Goal: Navigation & Orientation: Go to known website

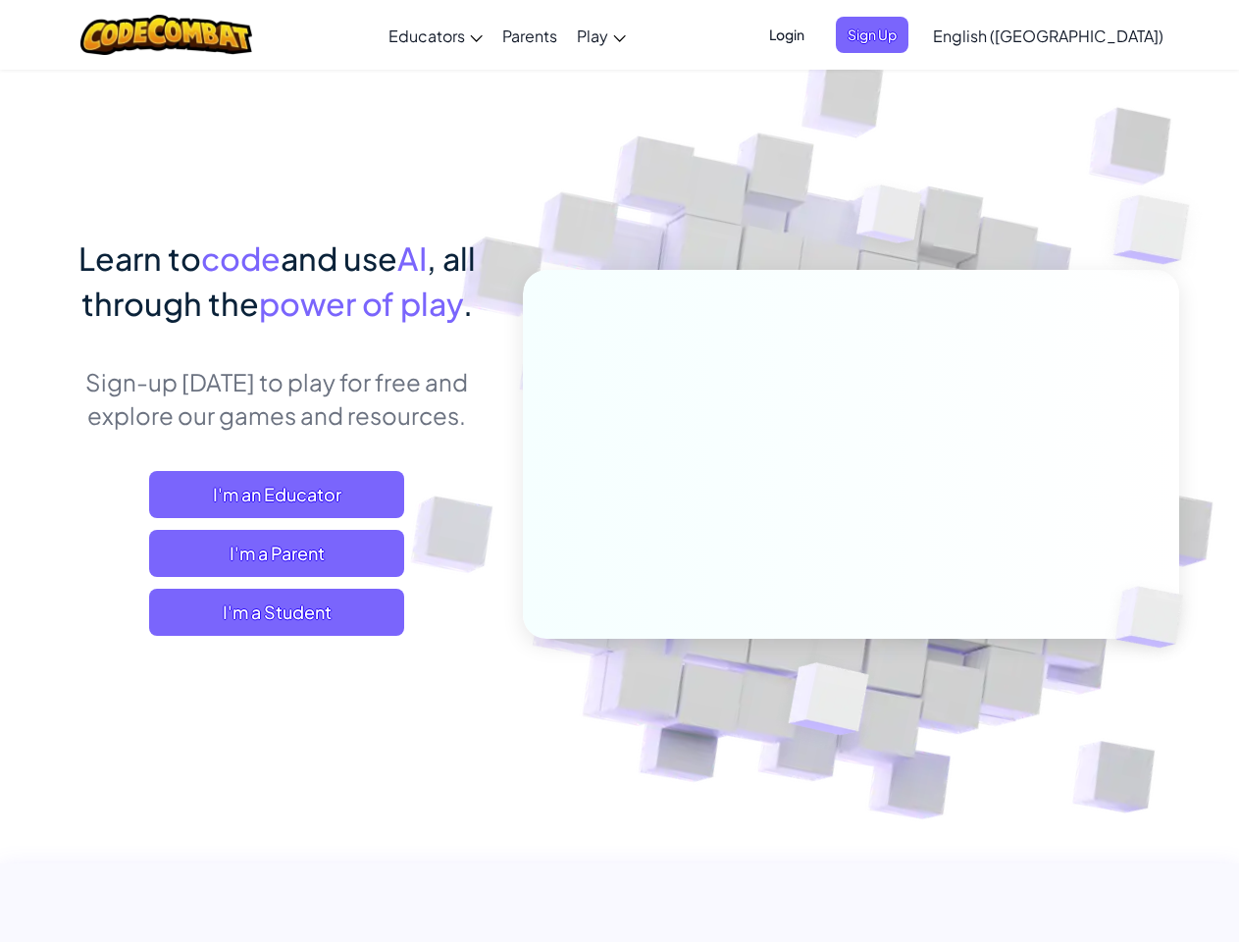
click at [816, 34] on span "Login" at bounding box center [786, 35] width 59 height 36
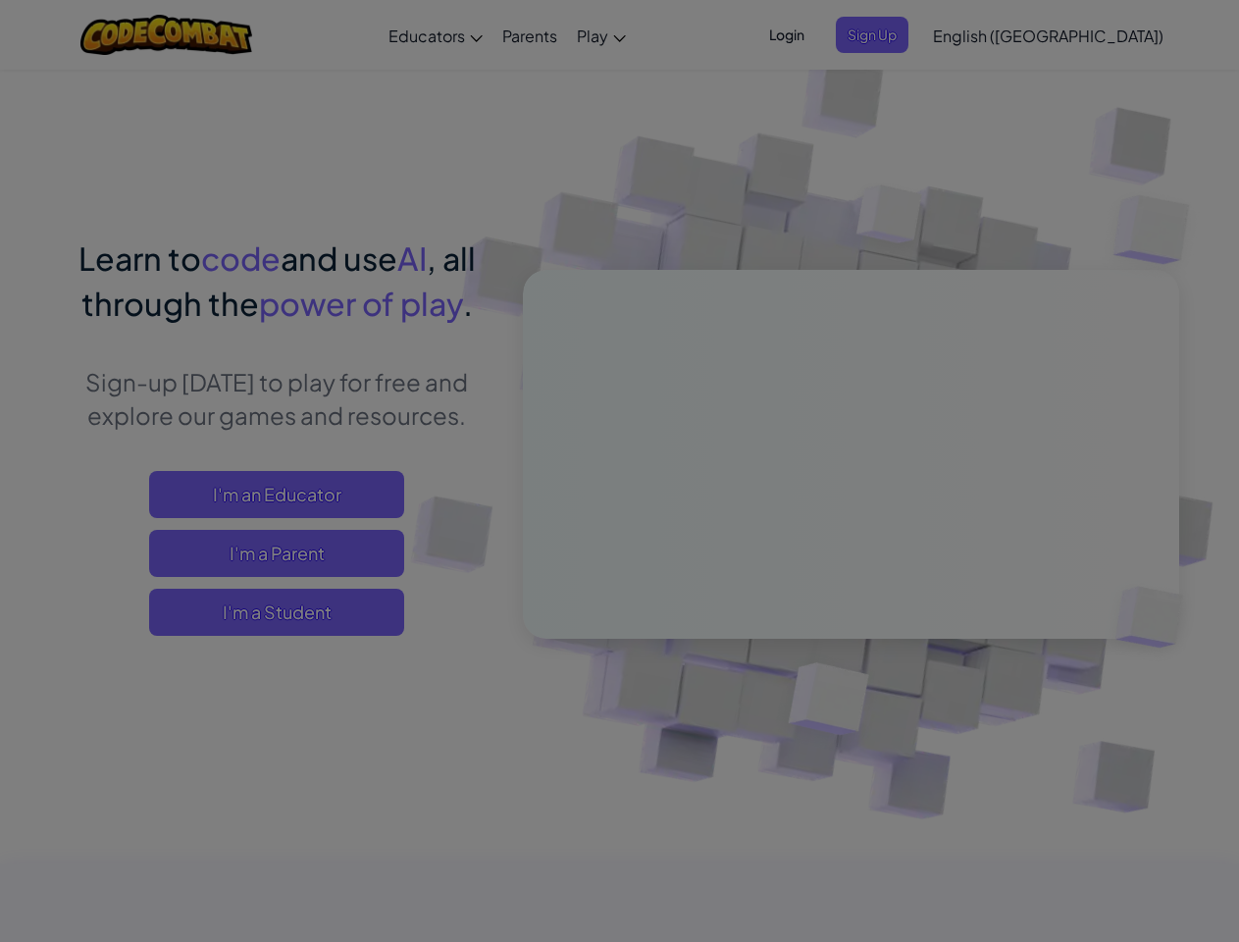
click at [0, 0] on input "Email or Username :" at bounding box center [0, 0] width 0 height 0
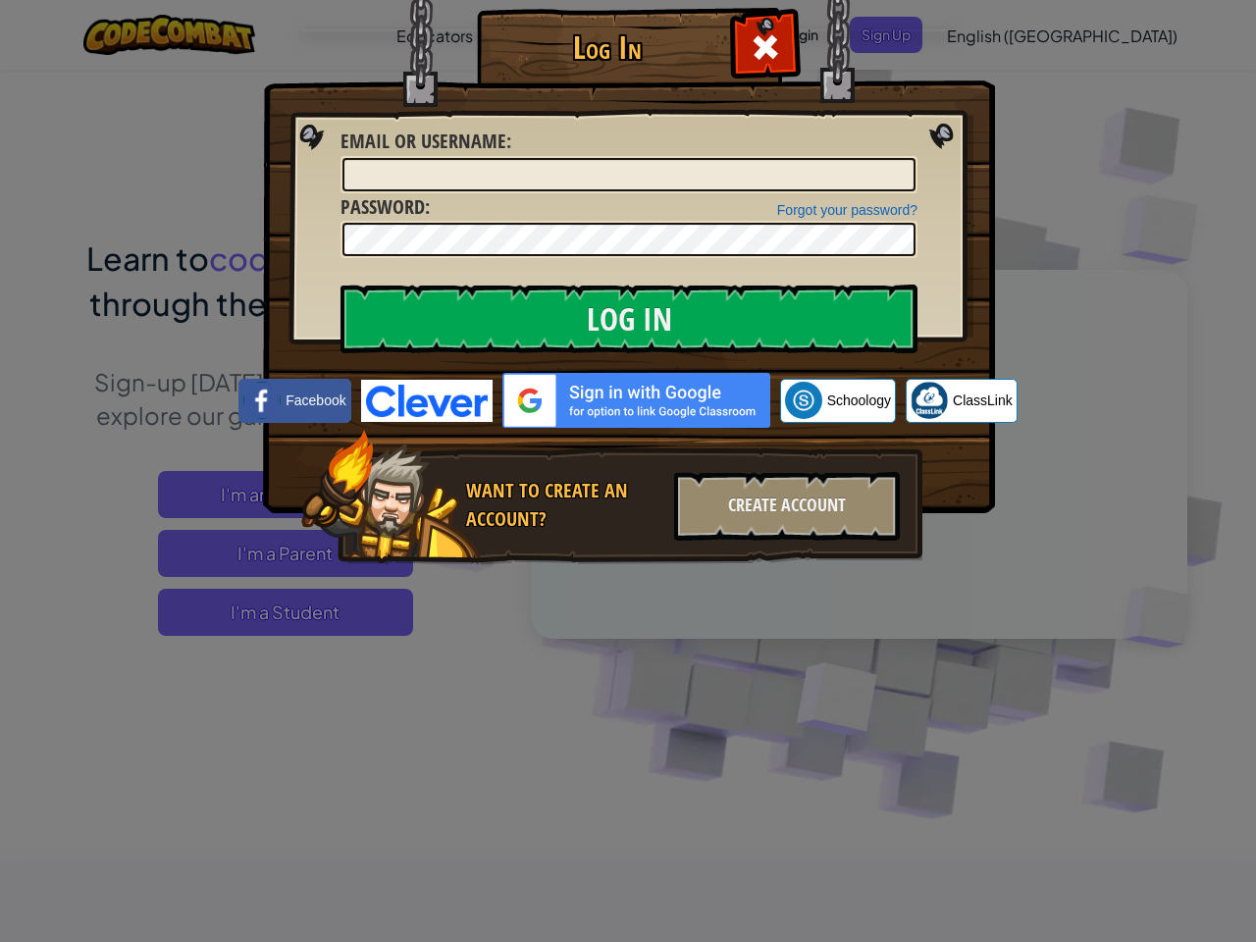
click at [992, 34] on div "Log In Unknown Error Email or Username : Forgot your password? Password : Log I…" at bounding box center [628, 471] width 1256 height 942
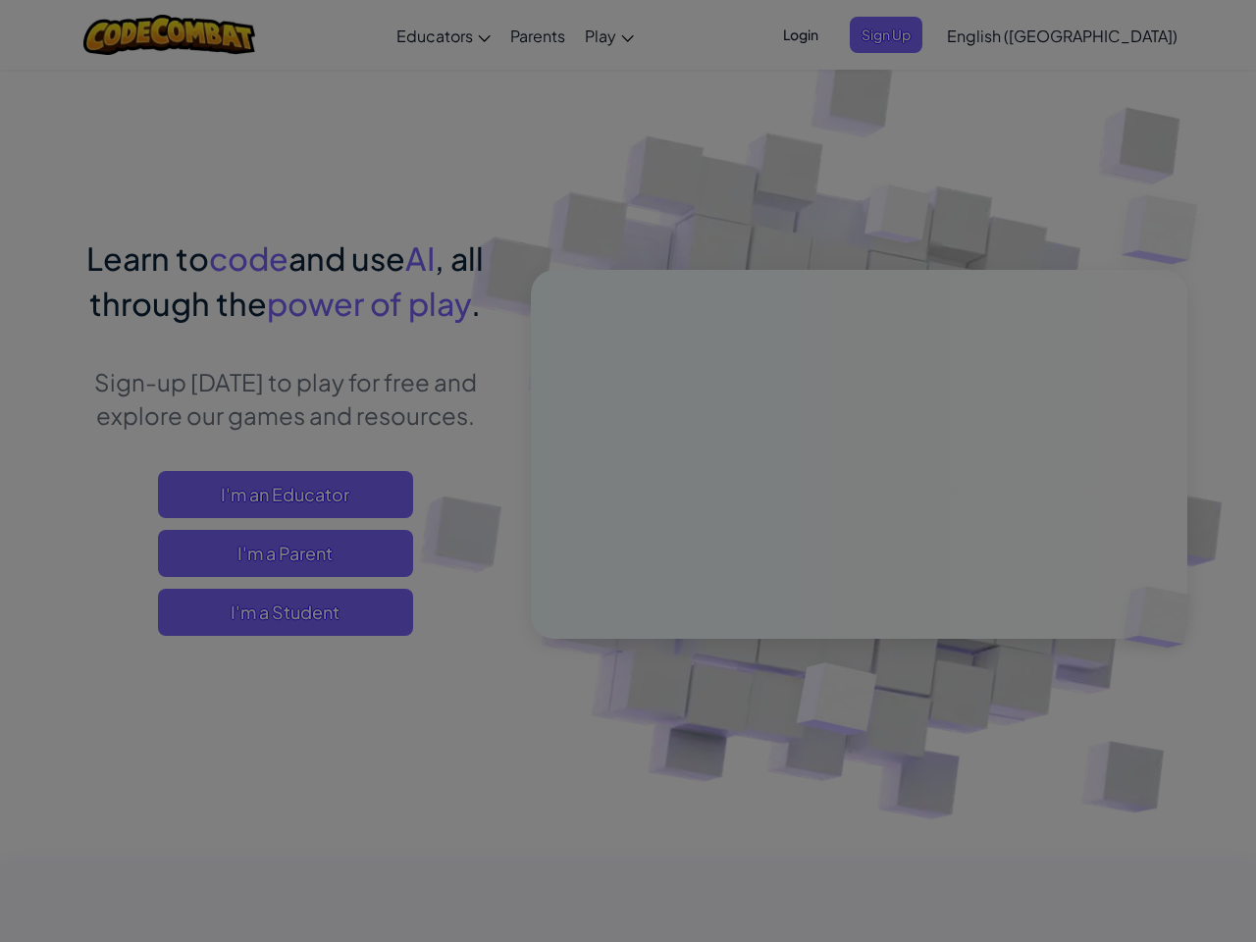
click at [1097, 35] on div at bounding box center [628, 471] width 1256 height 942
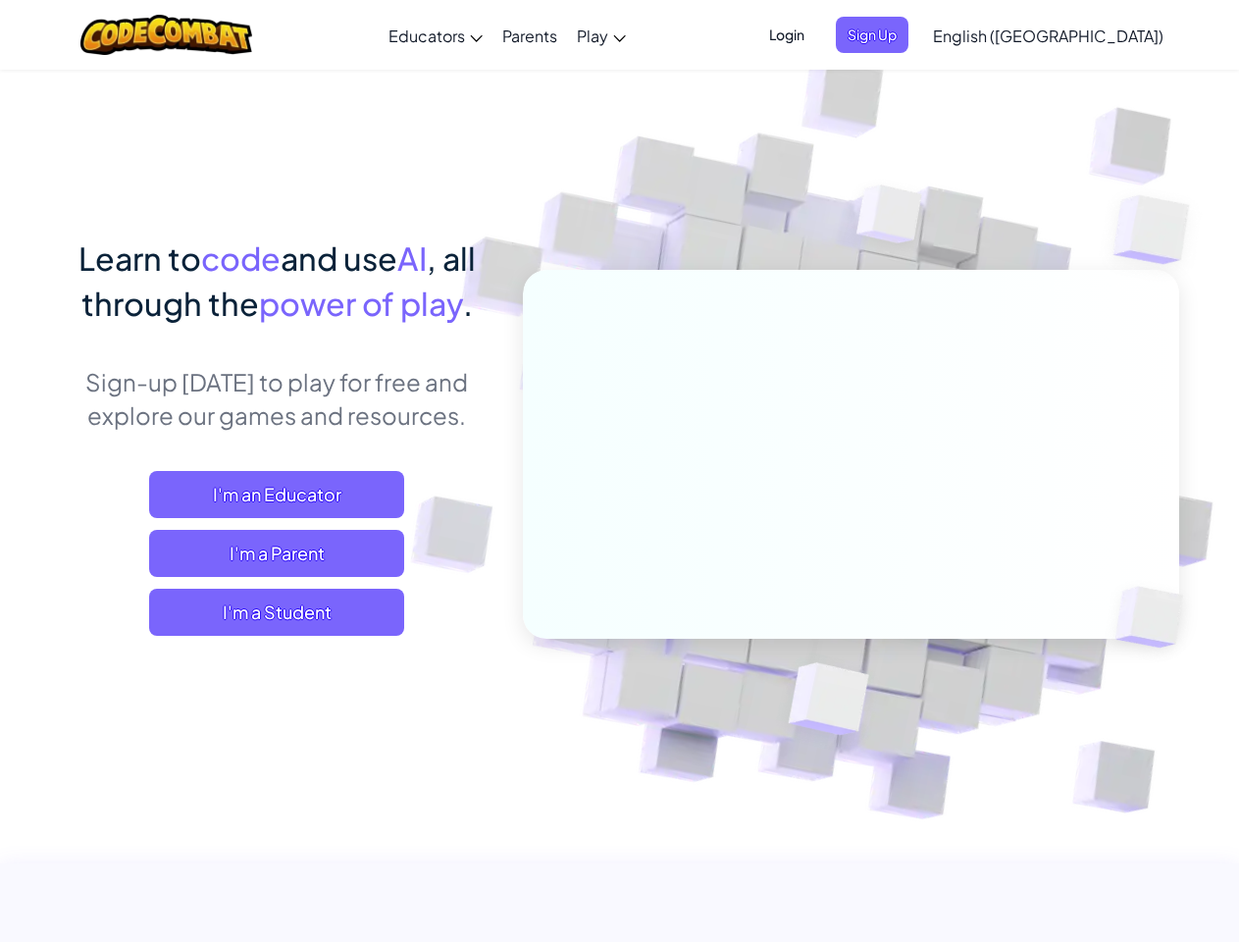
click at [277, 612] on span "I'm a Student" at bounding box center [276, 612] width 255 height 47
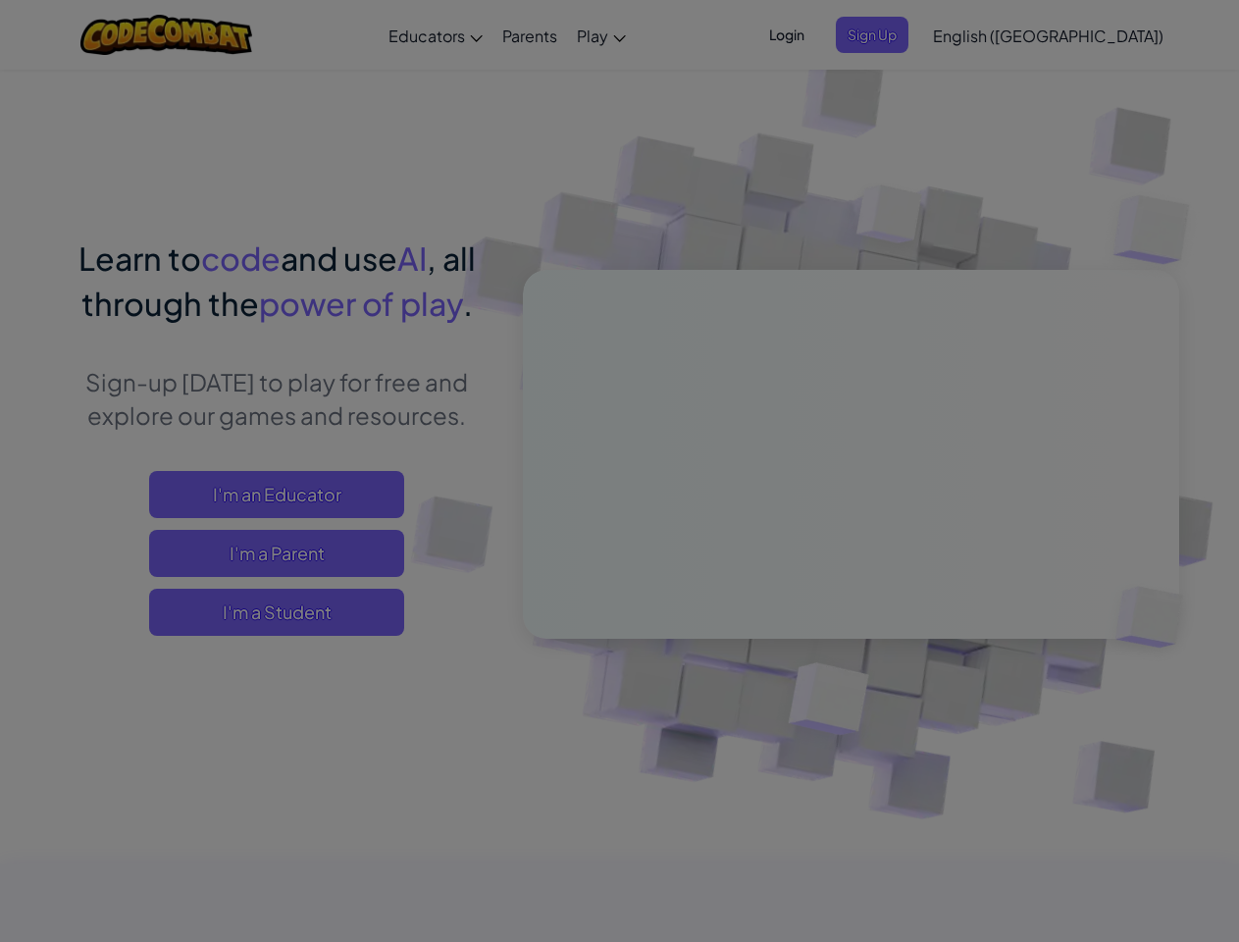
click at [0, 0] on div "Have a Class Code? Yes, I have a Class Code! Enter it here: Continue No, I don'…" at bounding box center [0, 0] width 0 height 0
